Goal: Information Seeking & Learning: Learn about a topic

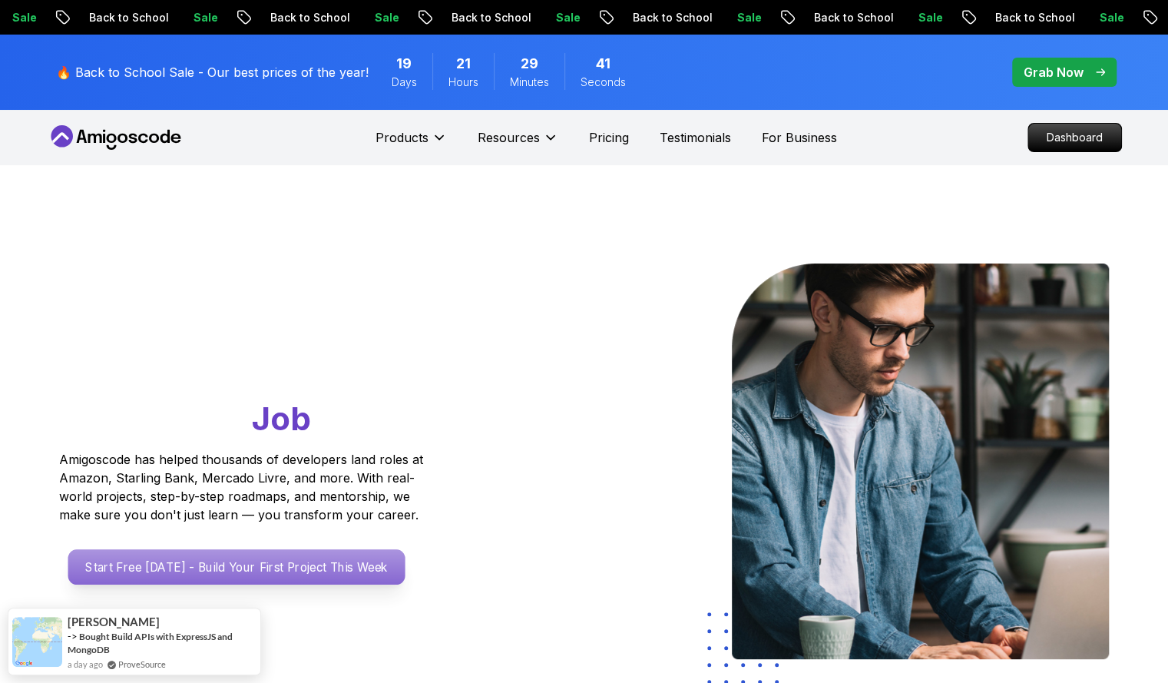
click at [171, 563] on p "Start Free [DATE] - Build Your First Project This Week" at bounding box center [236, 566] width 337 height 35
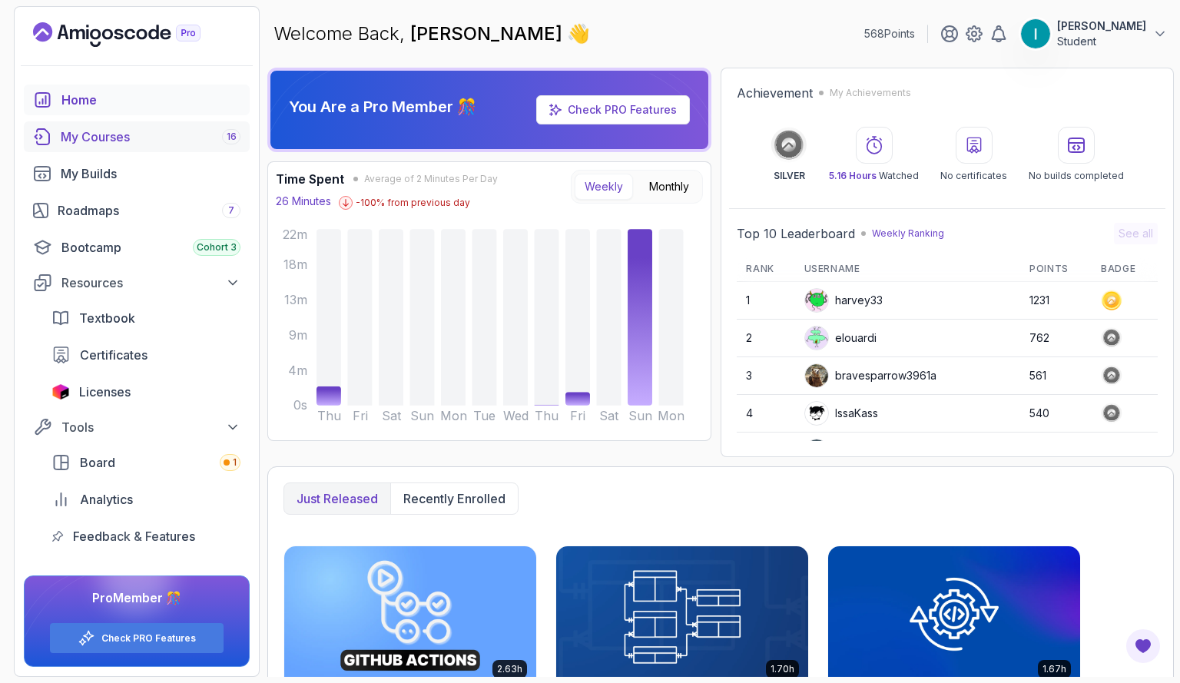
click at [111, 139] on div "My Courses 16" at bounding box center [151, 137] width 180 height 18
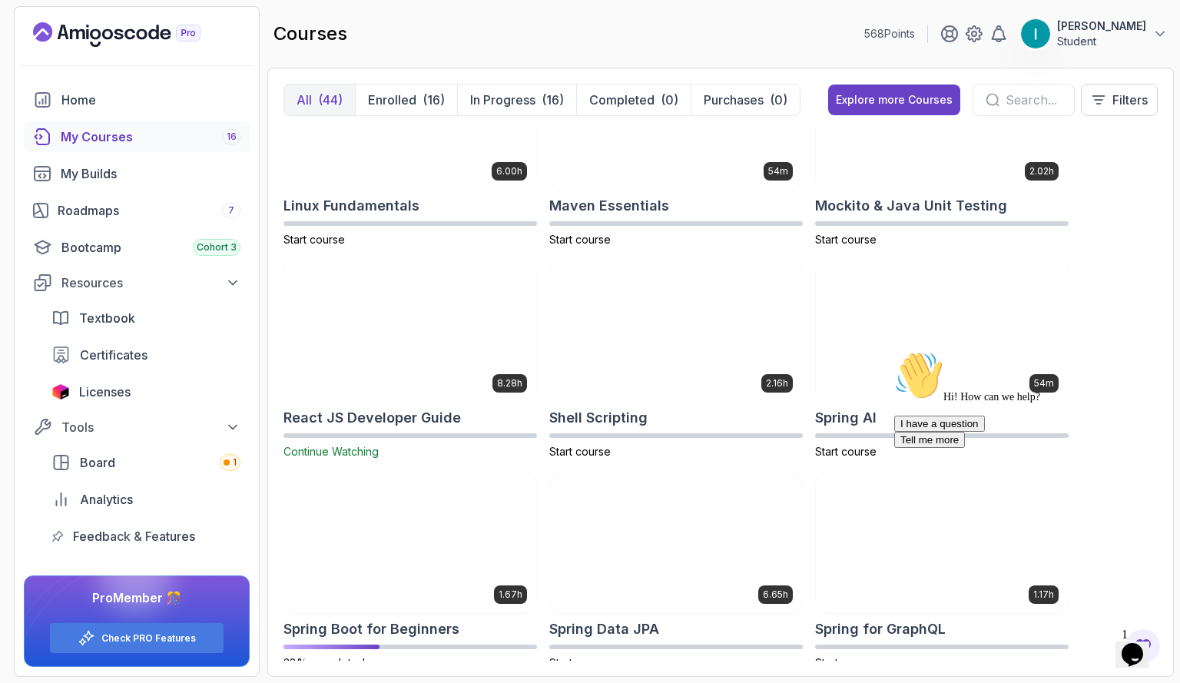
scroll to position [2217, 0]
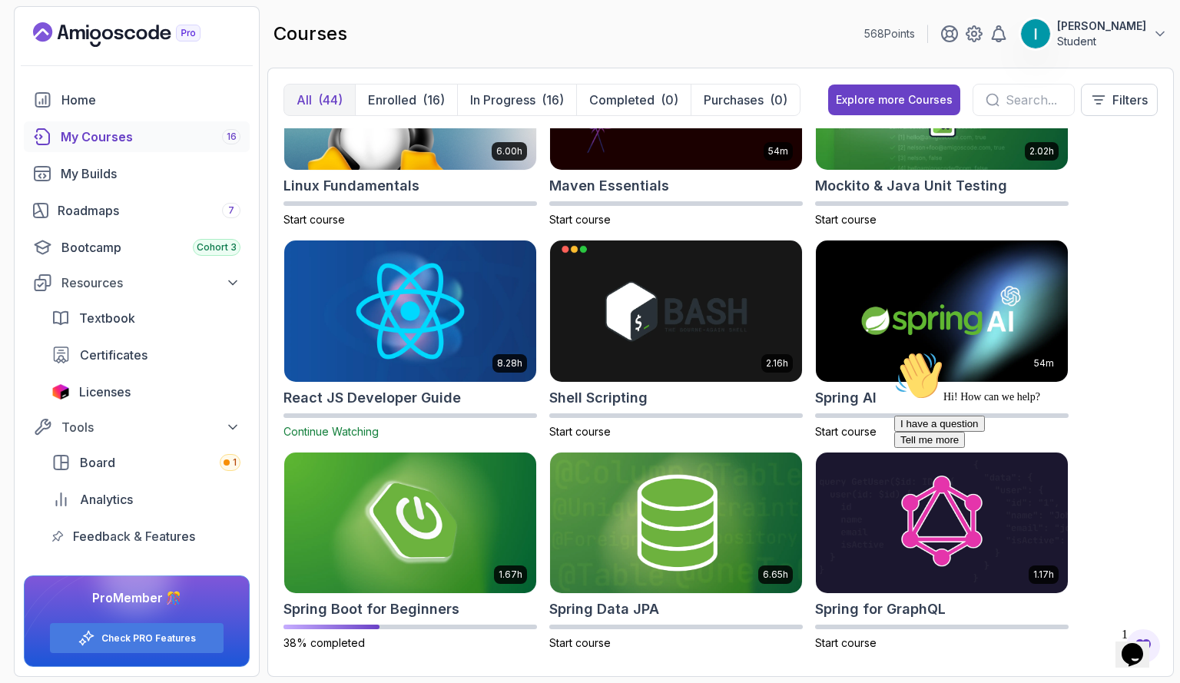
click at [390, 322] on img at bounding box center [410, 311] width 264 height 148
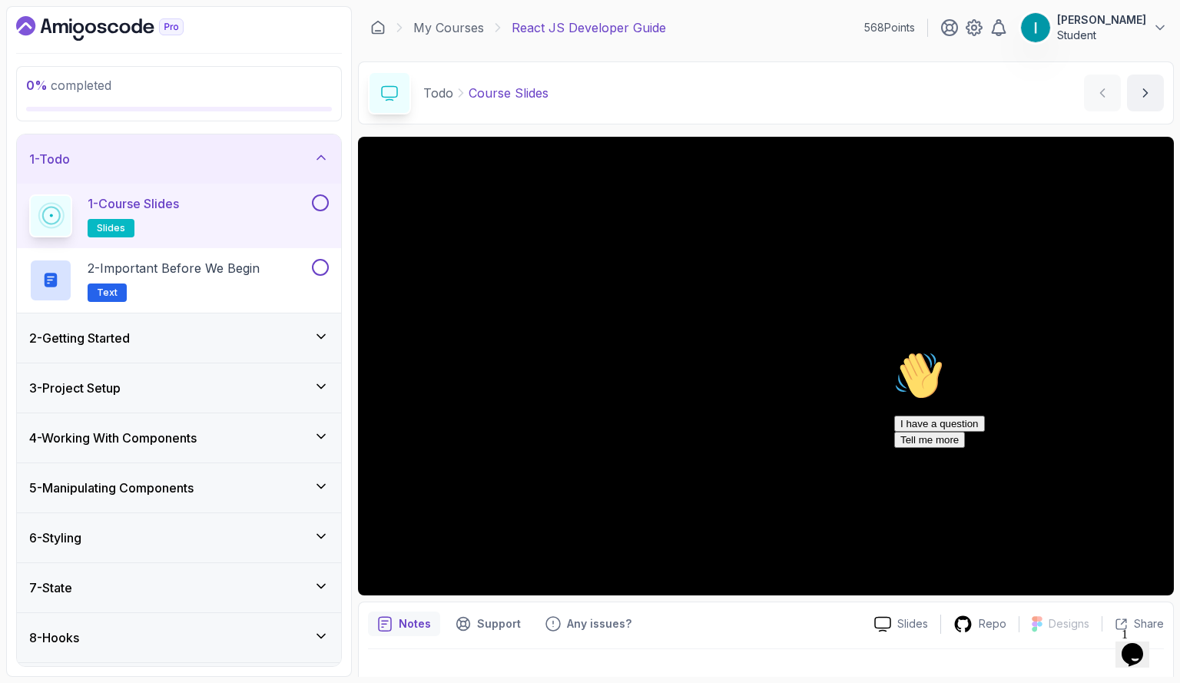
click at [323, 155] on icon at bounding box center [321, 157] width 8 height 4
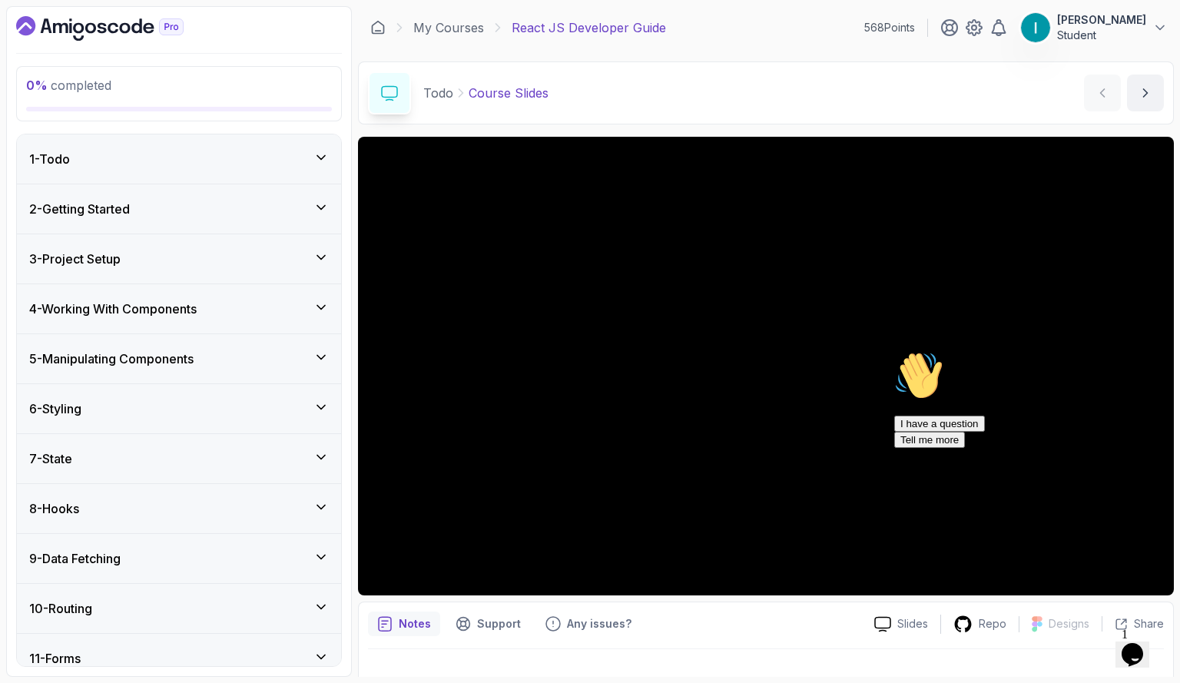
click at [323, 356] on icon at bounding box center [321, 357] width 8 height 4
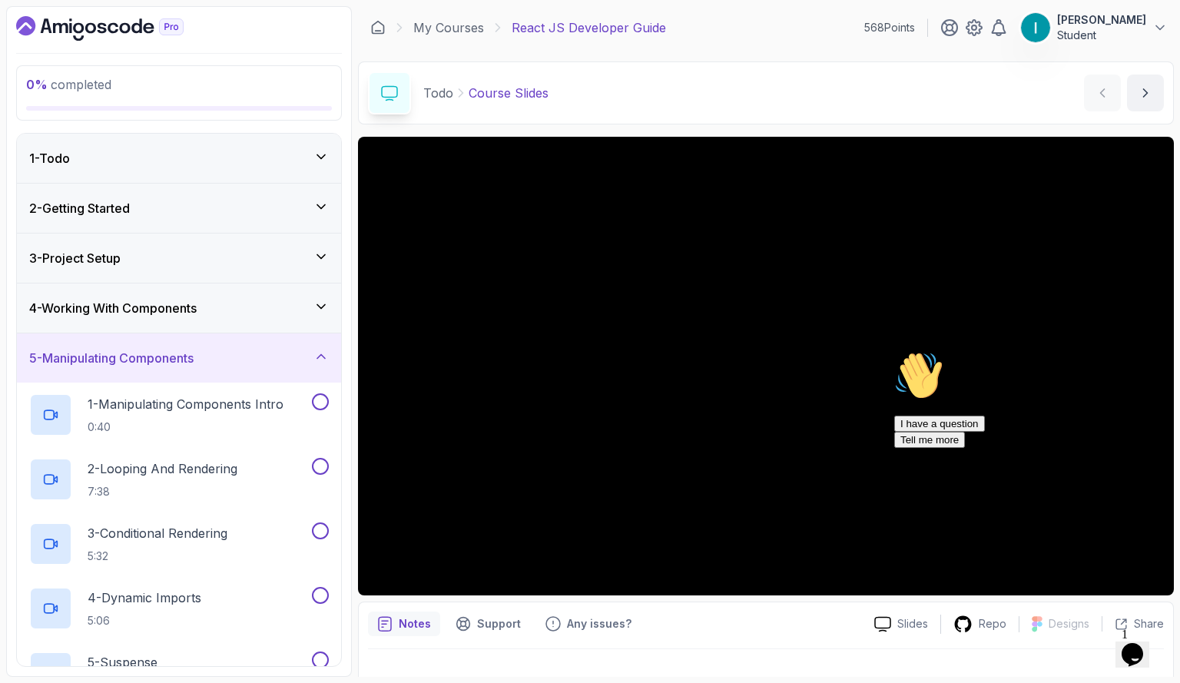
click at [323, 356] on icon at bounding box center [320, 356] width 15 height 15
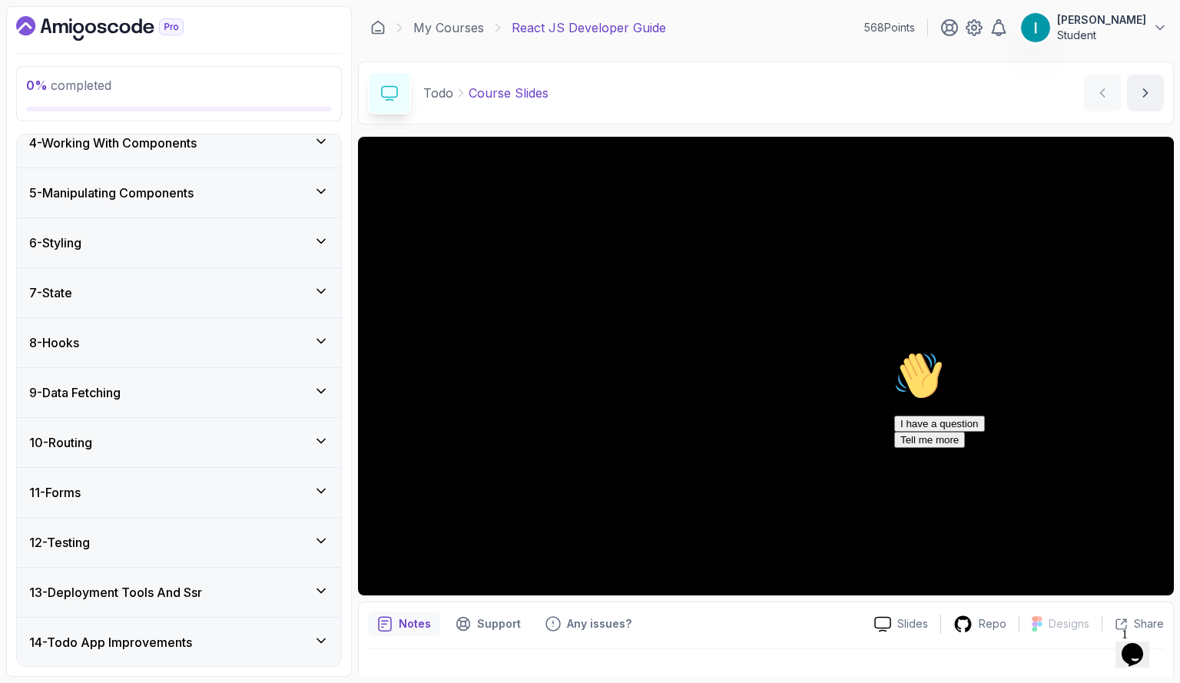
scroll to position [167, 0]
click at [320, 387] on icon at bounding box center [321, 389] width 8 height 4
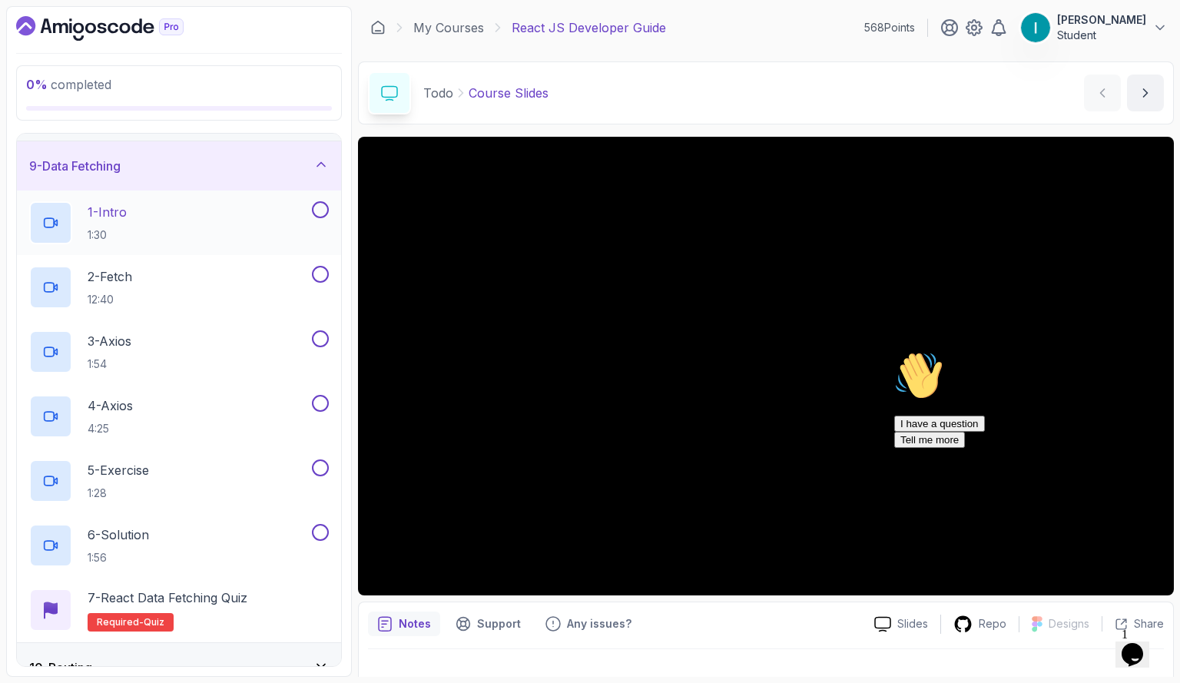
scroll to position [284, 0]
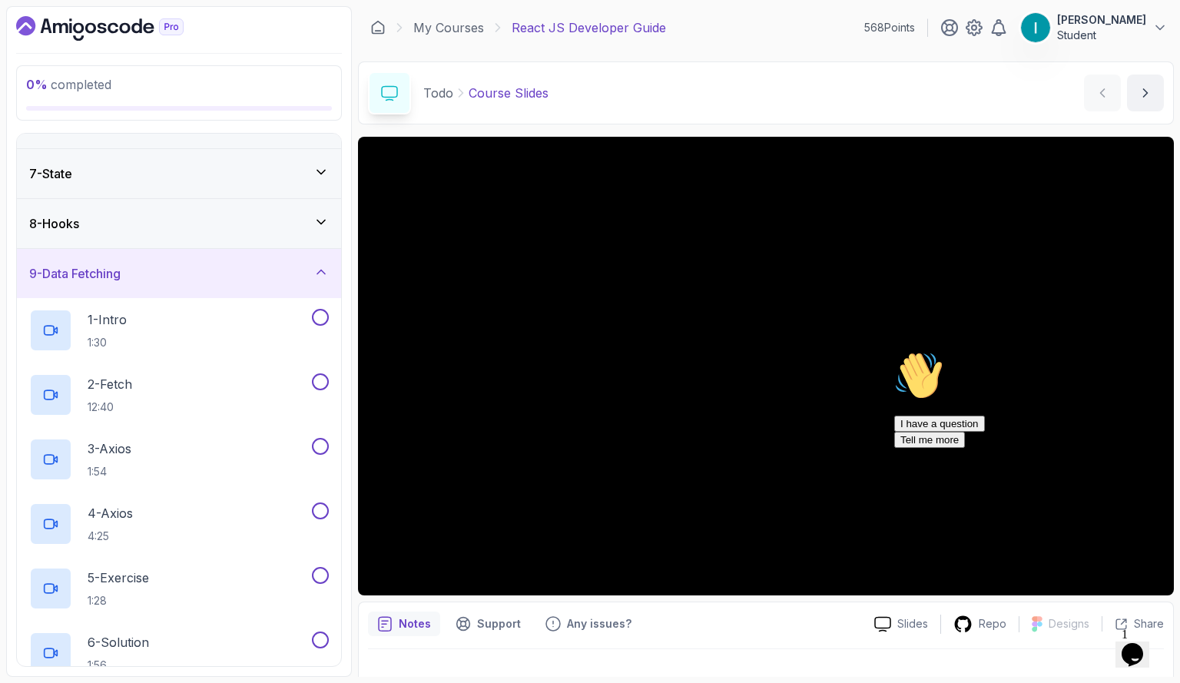
click at [321, 270] on icon at bounding box center [320, 271] width 15 height 15
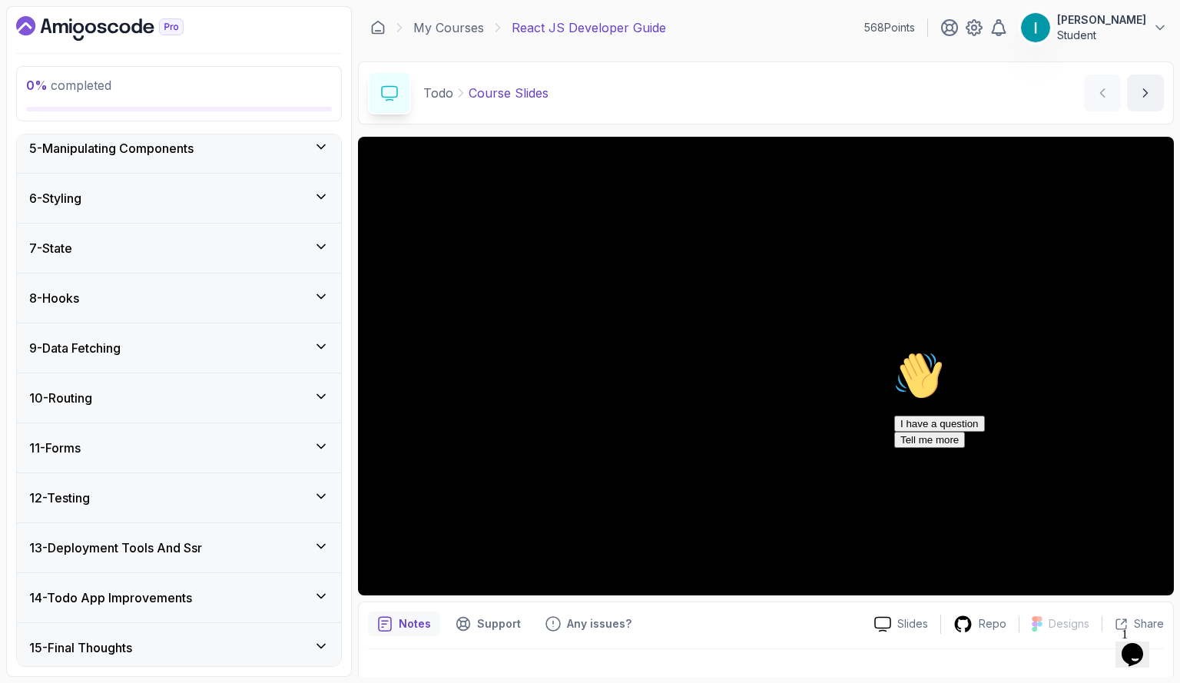
scroll to position [210, 0]
click at [327, 546] on icon at bounding box center [320, 545] width 15 height 15
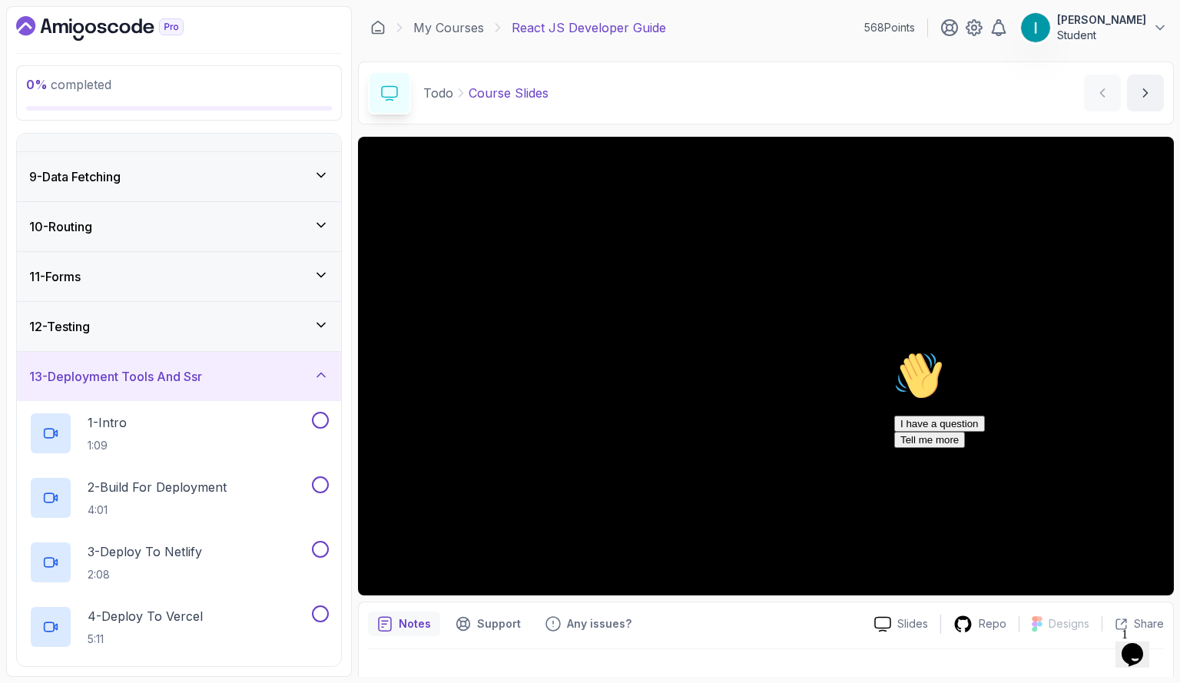
scroll to position [381, 0]
click at [322, 373] on icon at bounding box center [321, 375] width 8 height 4
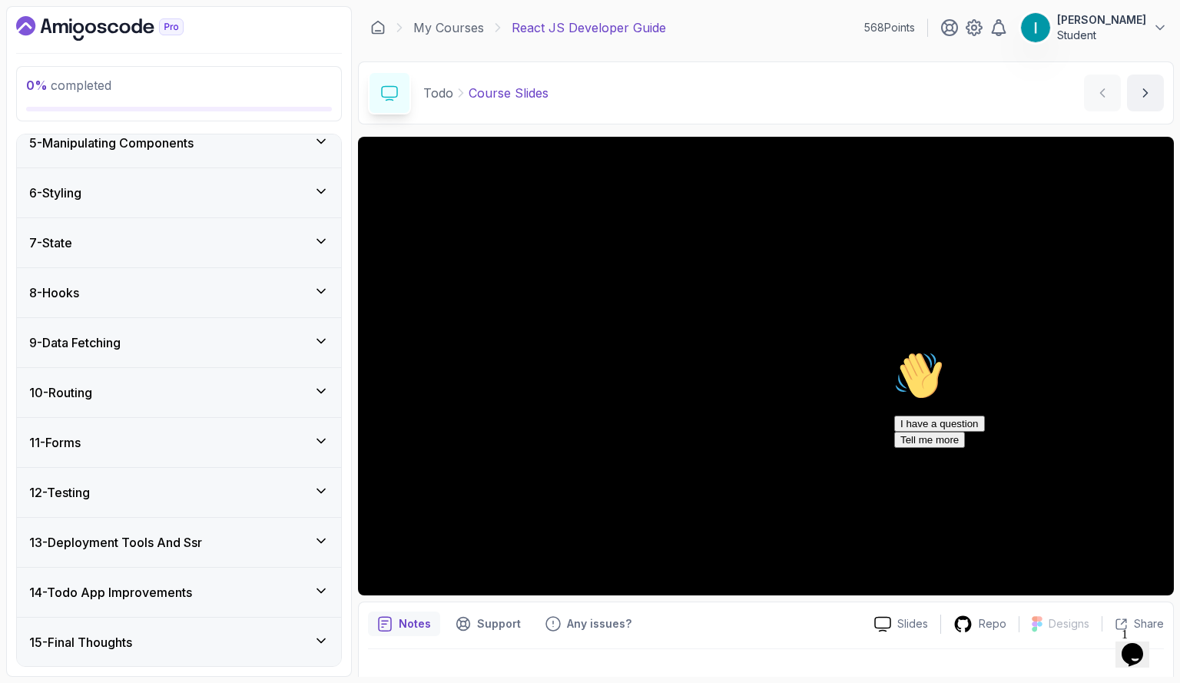
scroll to position [210, 0]
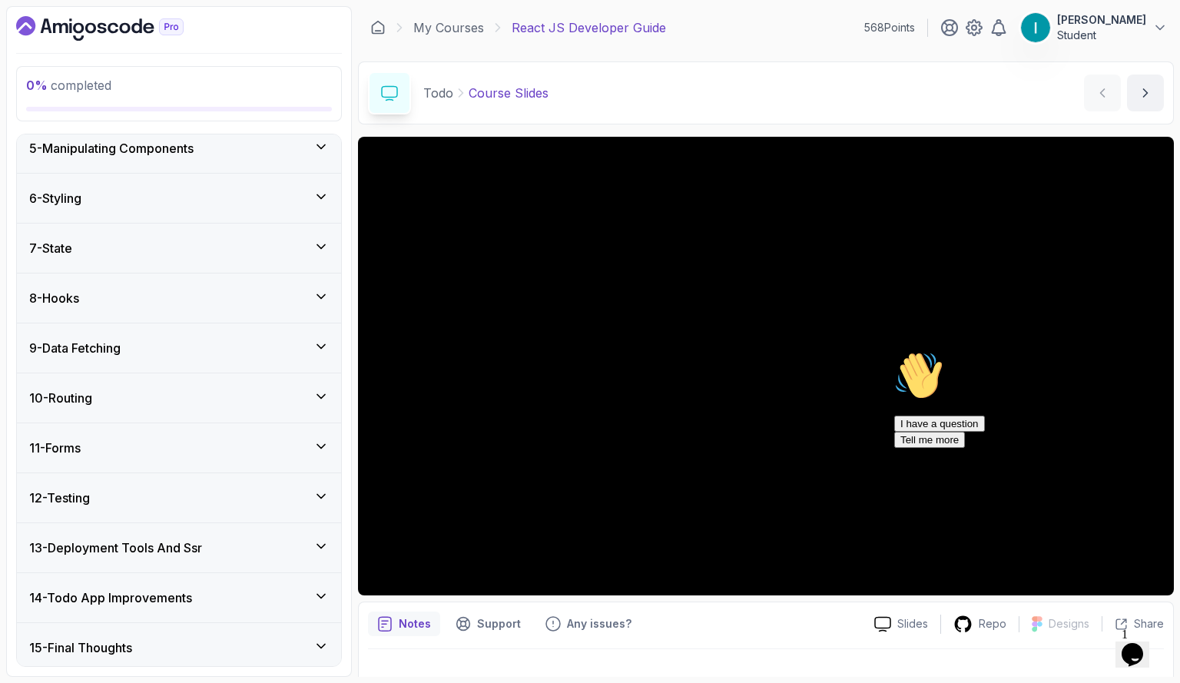
click at [318, 488] on icon at bounding box center [320, 495] width 15 height 15
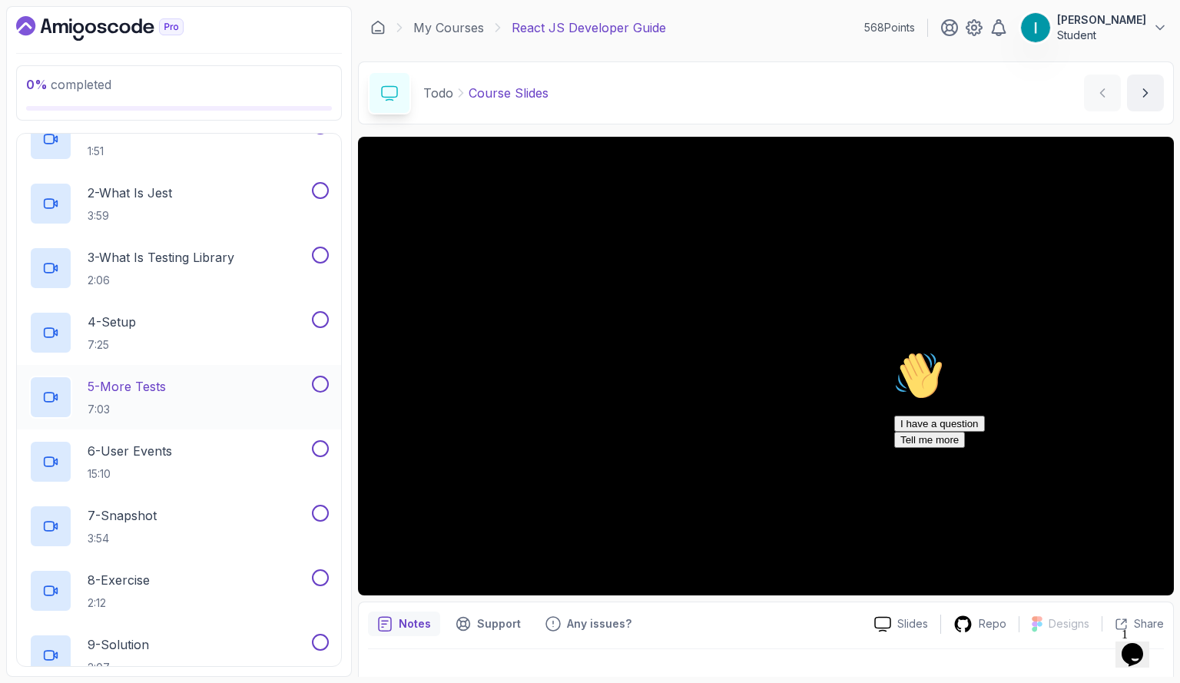
scroll to position [525, 0]
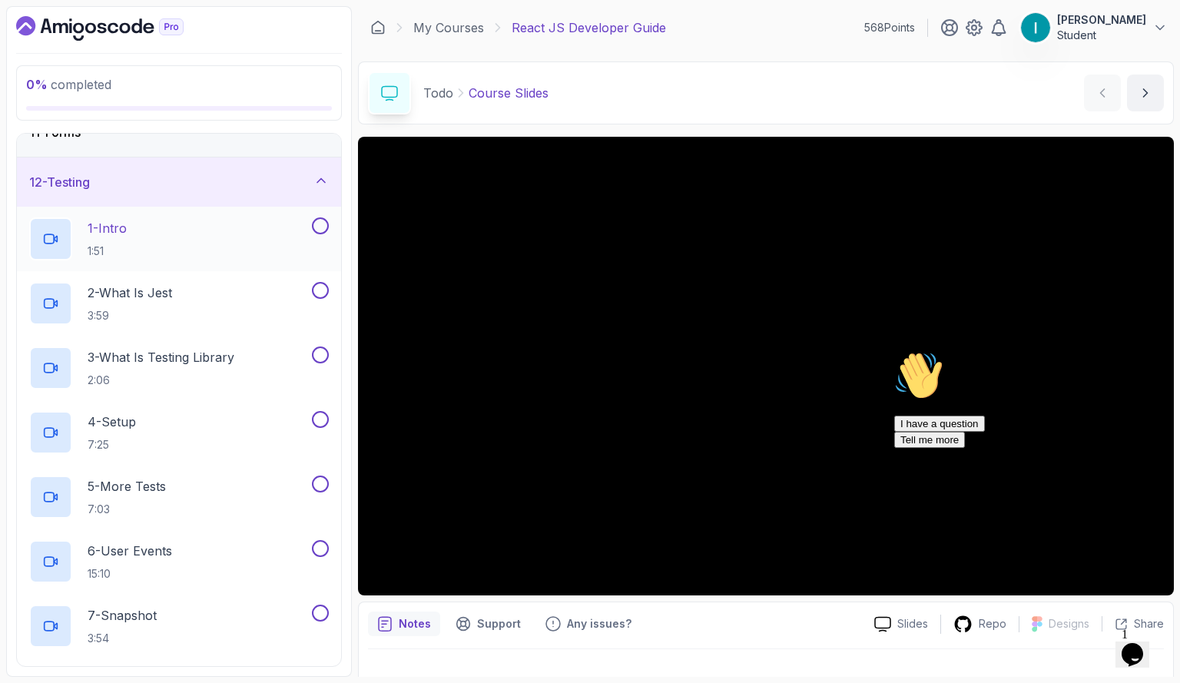
click at [161, 233] on div "1 - Intro 1:51" at bounding box center [169, 238] width 280 height 43
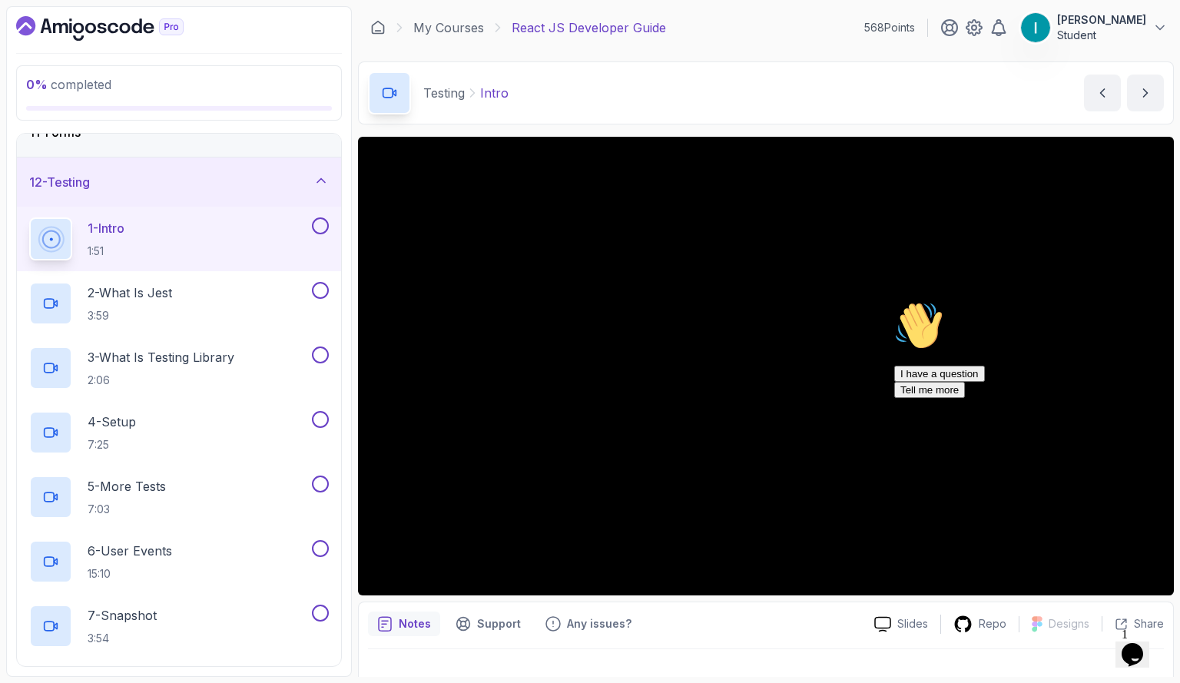
click at [324, 179] on icon at bounding box center [321, 181] width 8 height 4
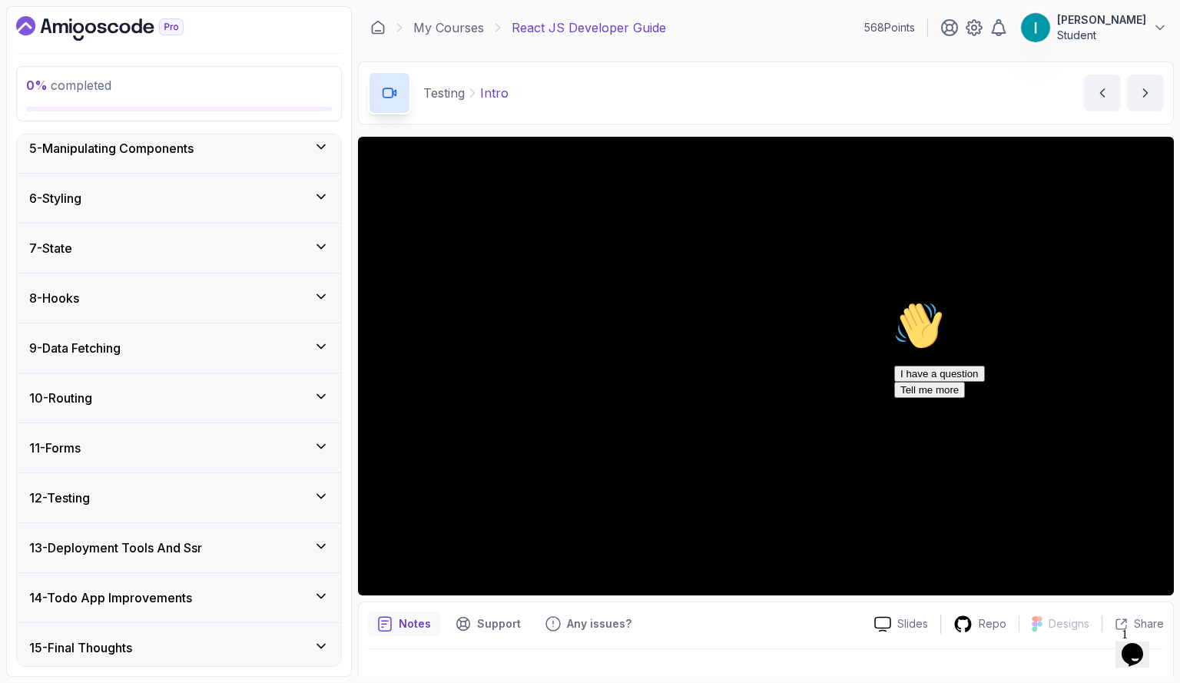
scroll to position [210, 0]
